Goal: Navigation & Orientation: Find specific page/section

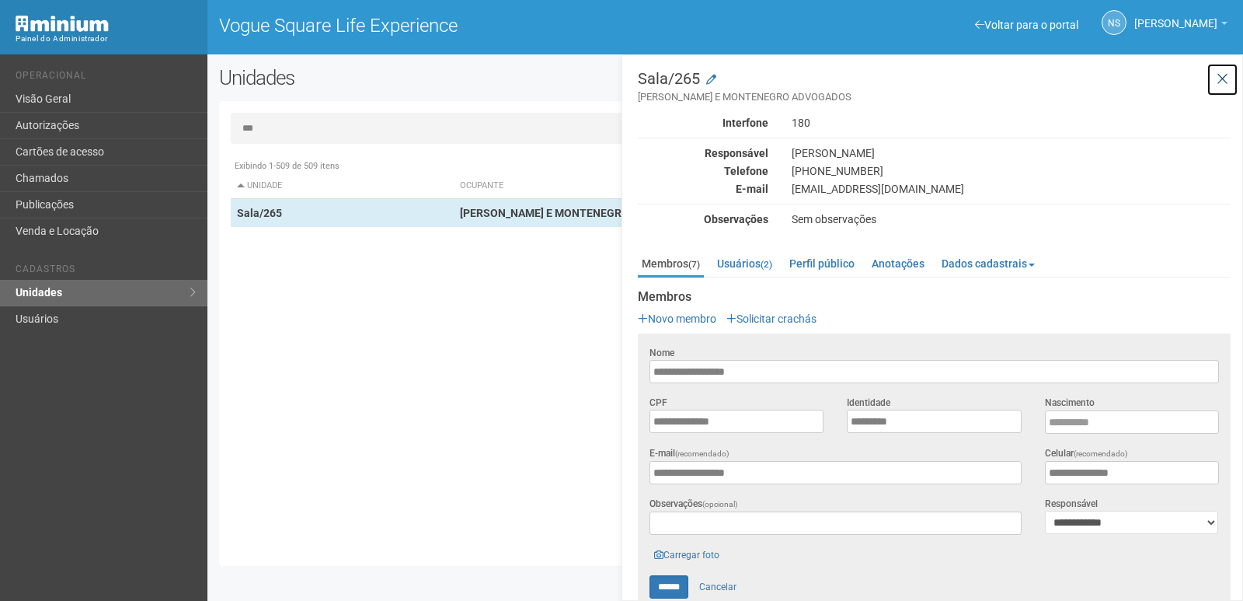
click at [1217, 69] on button at bounding box center [1223, 79] width 32 height 33
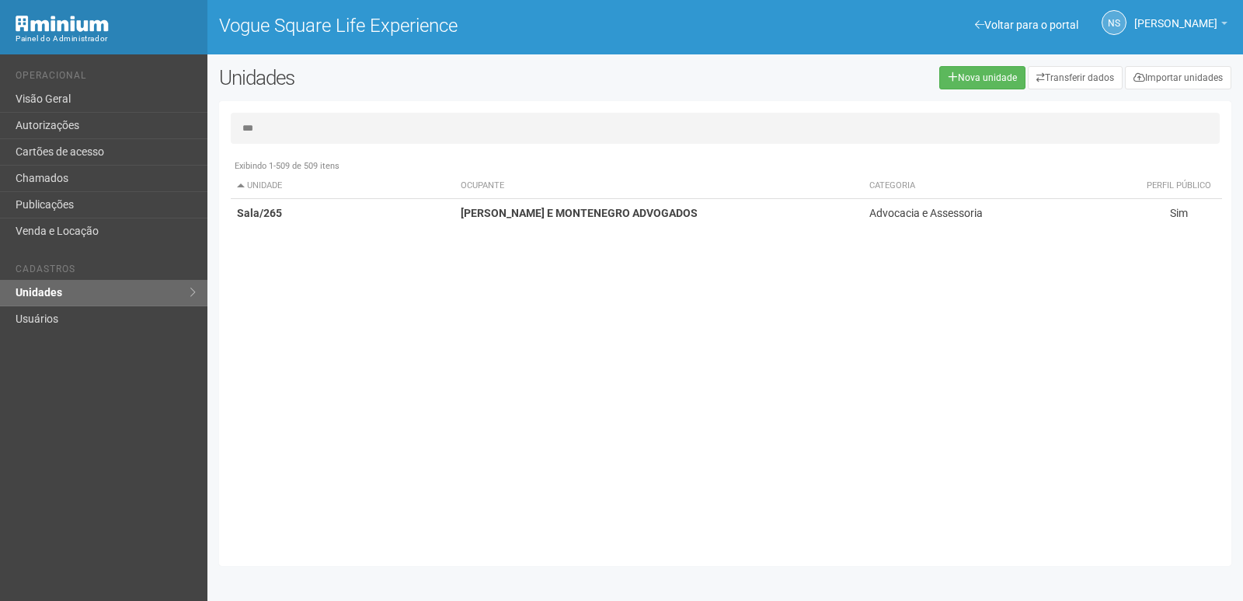
click at [755, 364] on div "Exibindo 1-509 de 509 itens Unidade Ocupante Categoria Perfil público Loja/101 …" at bounding box center [731, 353] width 1001 height 403
click at [142, 95] on link "Visão Geral" at bounding box center [103, 99] width 207 height 26
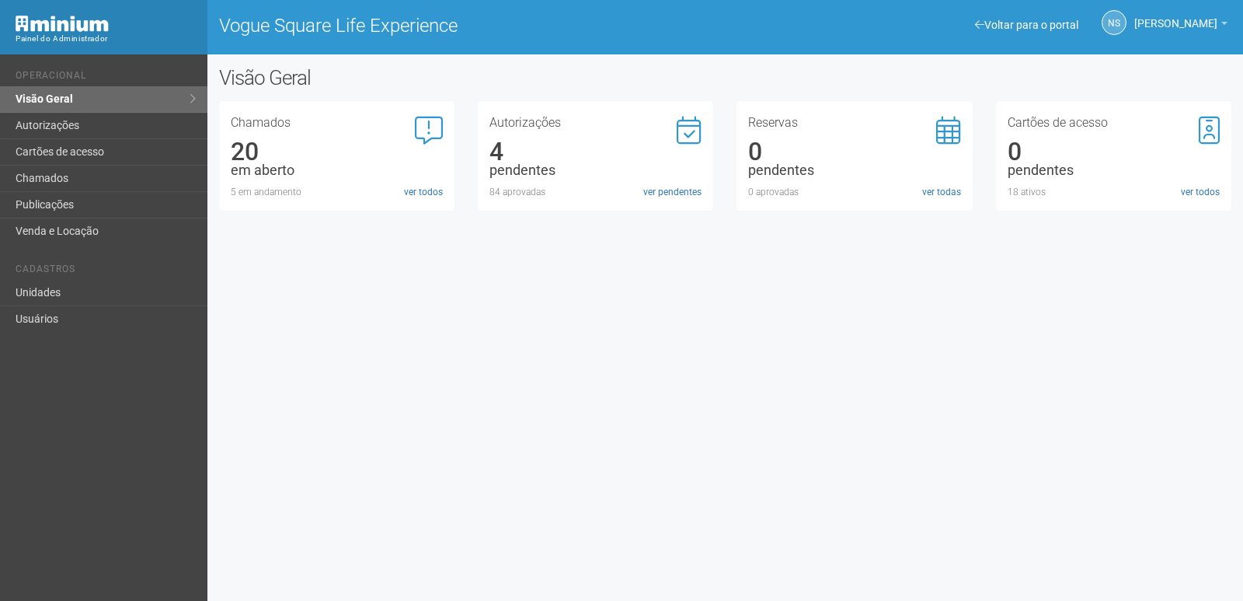
click at [675, 340] on div "Voltar para o portal Operacional Visão Geral Autorizações Cartões de acesso Cha…" at bounding box center [621, 327] width 1243 height 546
